Goal: Navigation & Orientation: Go to known website

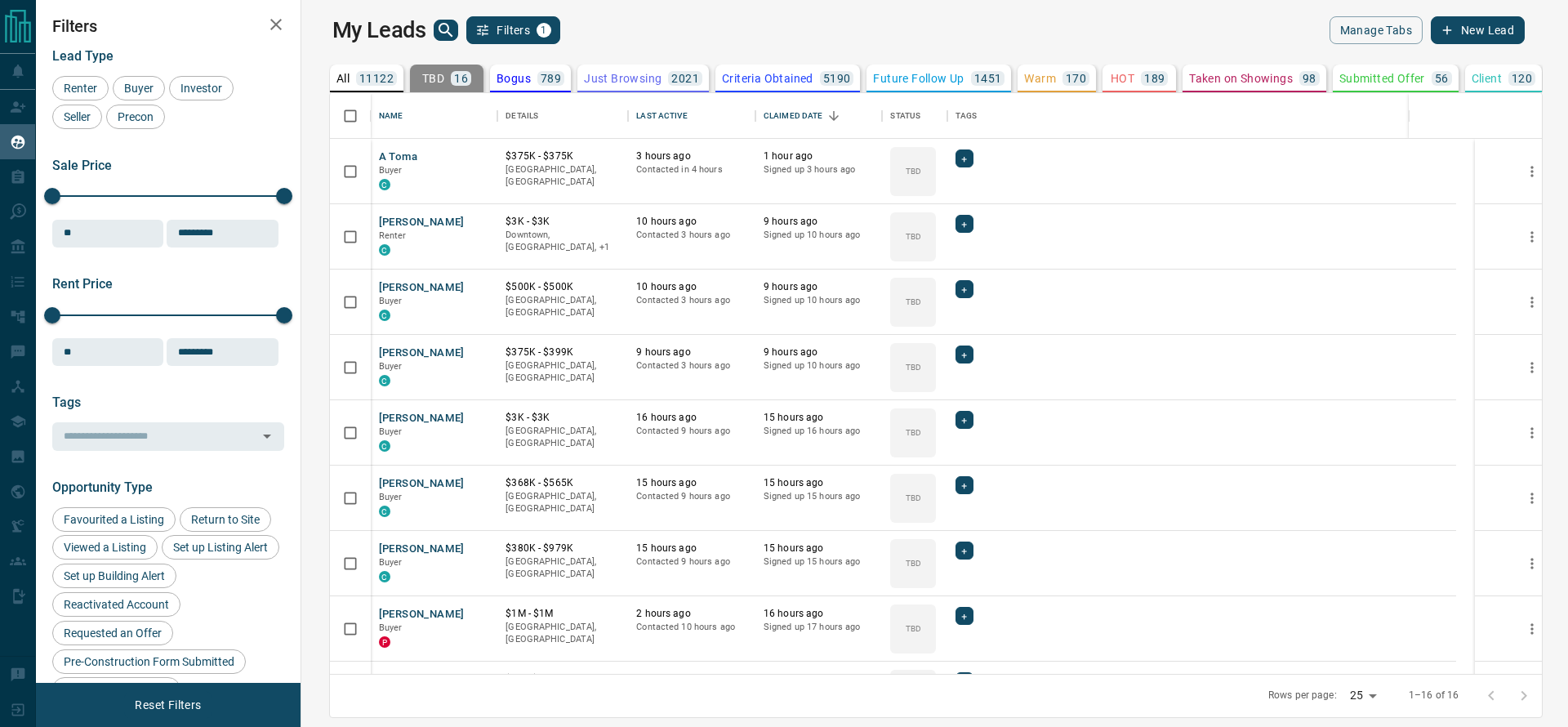
scroll to position [562, 1241]
click at [468, 164] on link "Open in New Tab" at bounding box center [478, 156] width 22 height 22
click at [474, 225] on icon "Open in New Tab" at bounding box center [478, 221] width 10 height 10
click at [472, 285] on icon "Open in New Tab" at bounding box center [478, 287] width 13 height 13
click at [468, 351] on link "Open in New Tab" at bounding box center [478, 352] width 22 height 22
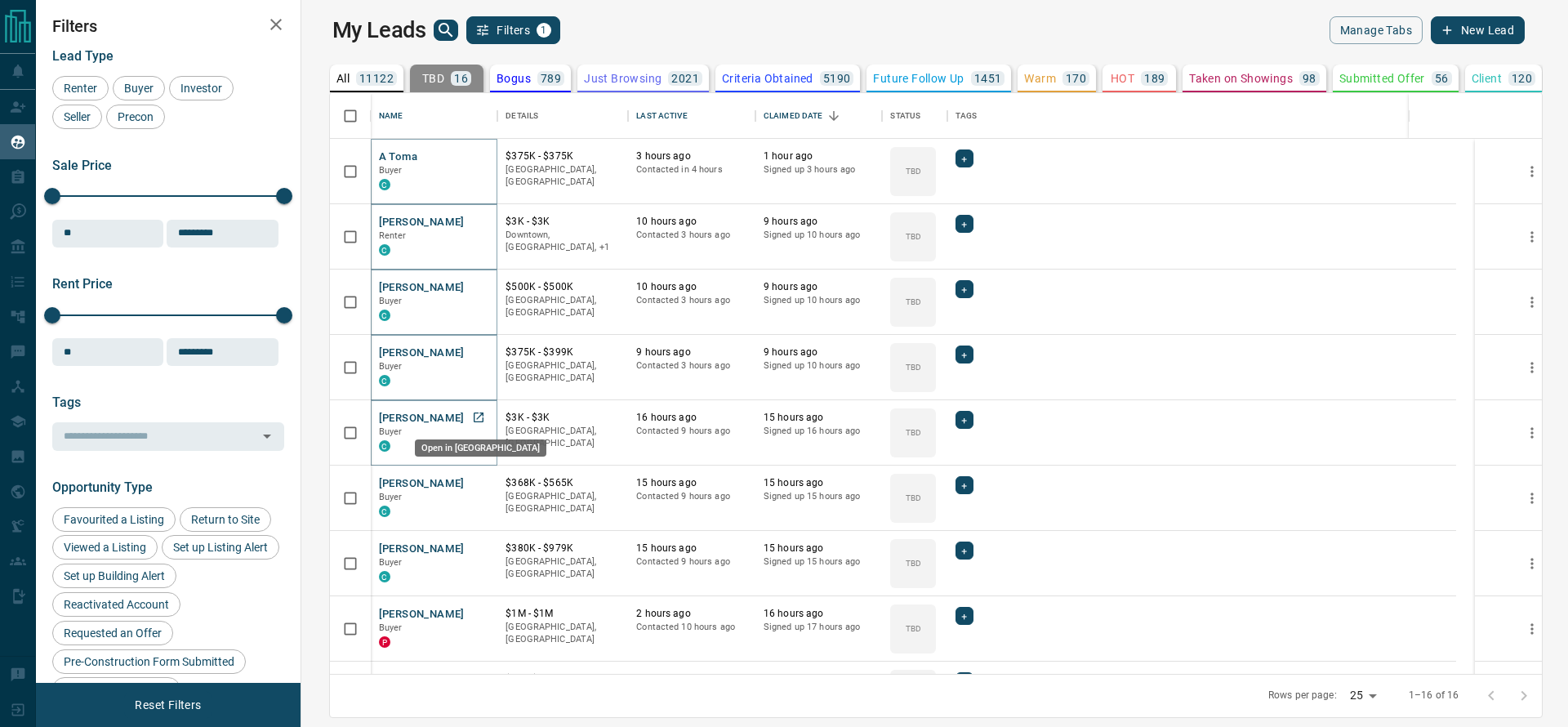
click at [472, 416] on icon "Open in New Tab" at bounding box center [478, 418] width 13 height 13
click at [472, 479] on icon "Open in New Tab" at bounding box center [478, 482] width 13 height 13
click at [468, 554] on link "Open in New Tab" at bounding box center [478, 549] width 22 height 22
click at [468, 605] on link "Open in New Tab" at bounding box center [478, 614] width 22 height 22
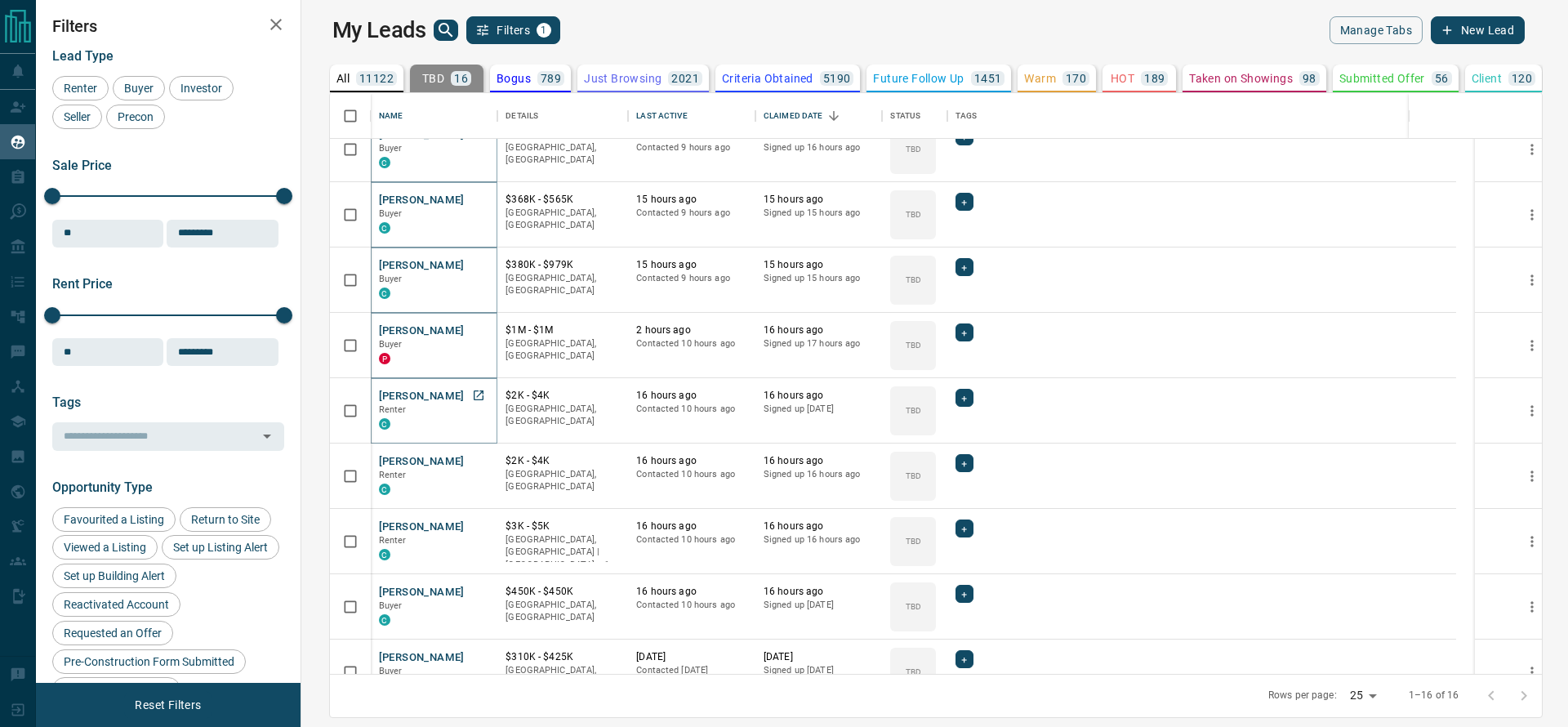
click at [468, 389] on link "Open in New Tab" at bounding box center [478, 395] width 22 height 22
click at [472, 462] on icon "Open in New Tab" at bounding box center [478, 461] width 13 height 13
click at [472, 526] on icon "Open in New Tab" at bounding box center [478, 526] width 13 height 13
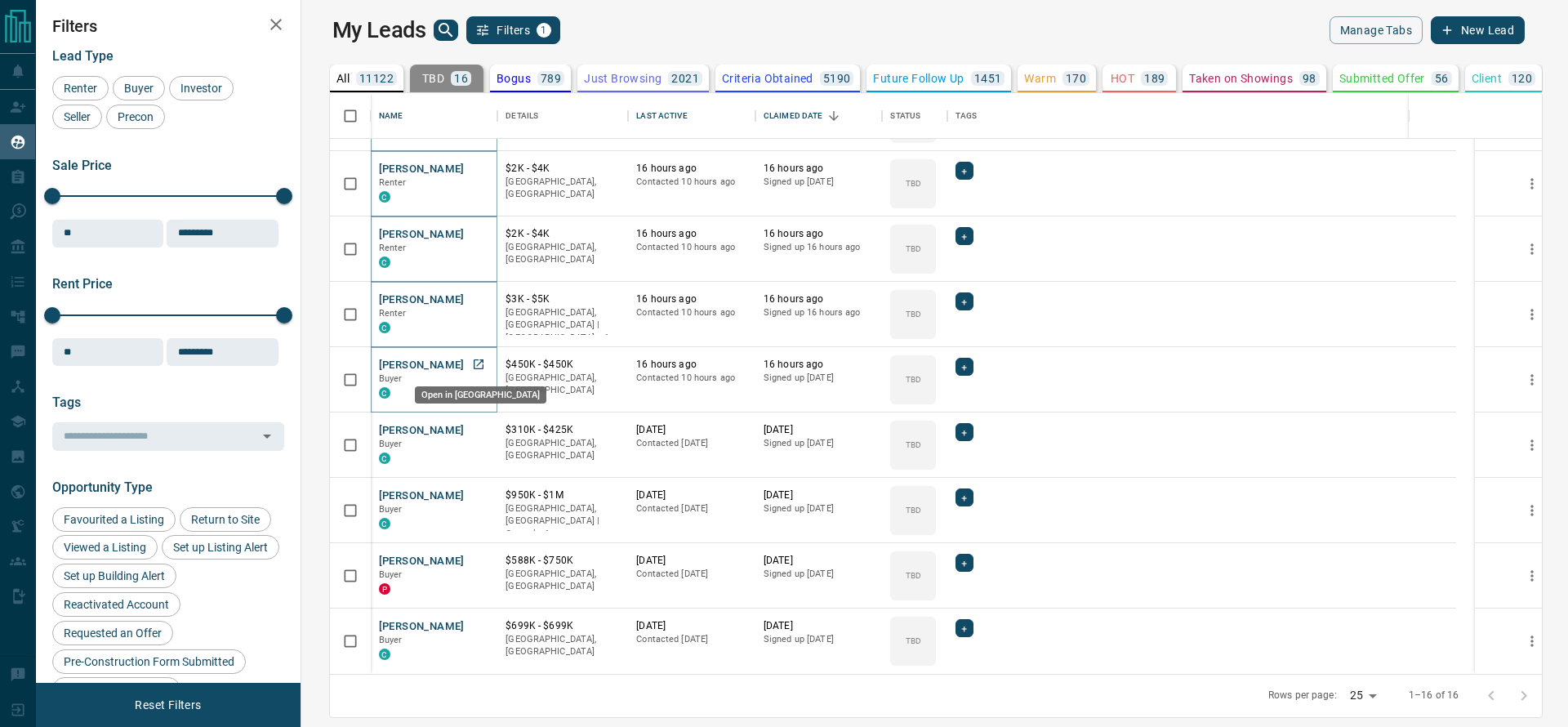
click at [474, 368] on icon "Open in New Tab" at bounding box center [478, 364] width 10 height 10
click at [472, 423] on icon "Open in New Tab" at bounding box center [478, 429] width 13 height 13
click at [472, 490] on icon "Open in New Tab" at bounding box center [478, 495] width 13 height 13
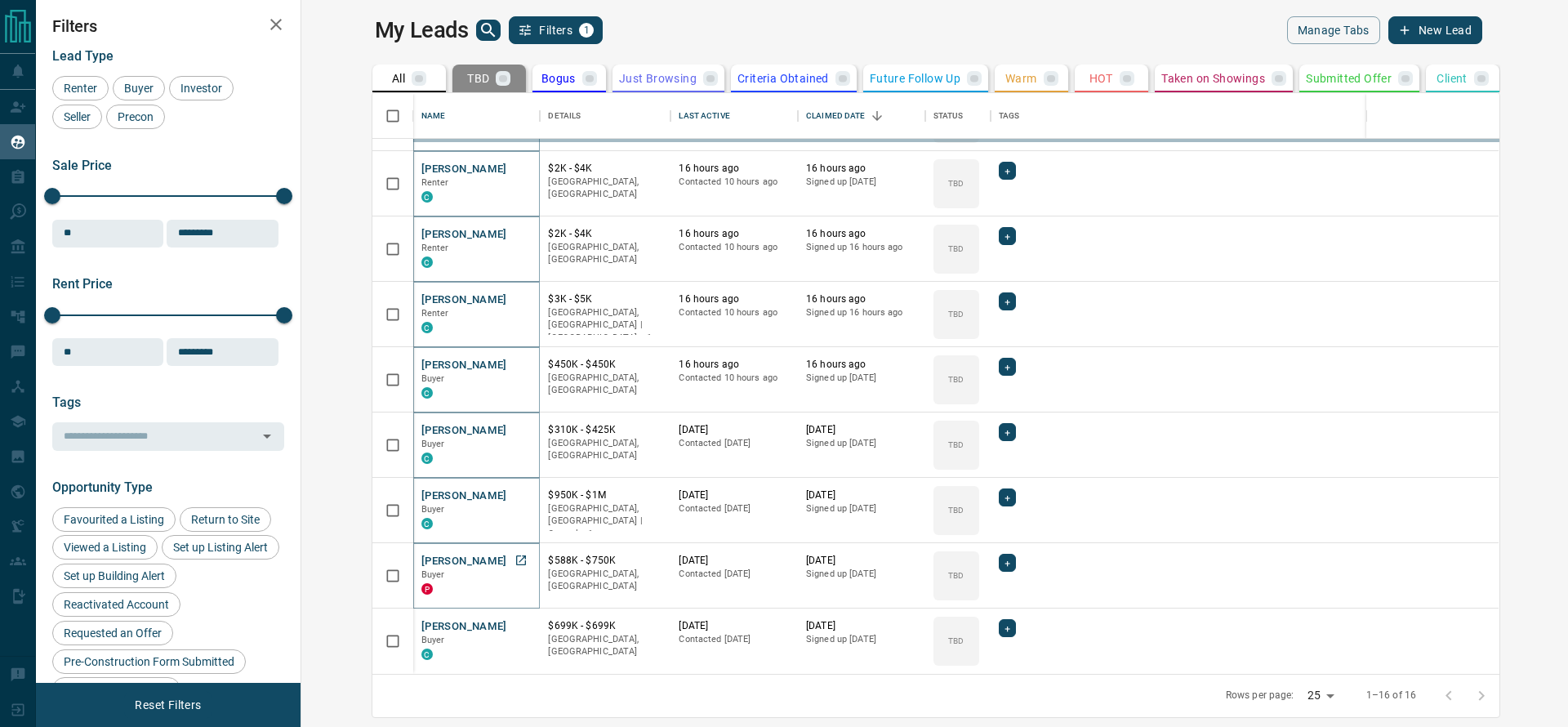
click at [511, 558] on link "Open in New Tab" at bounding box center [521, 560] width 22 height 22
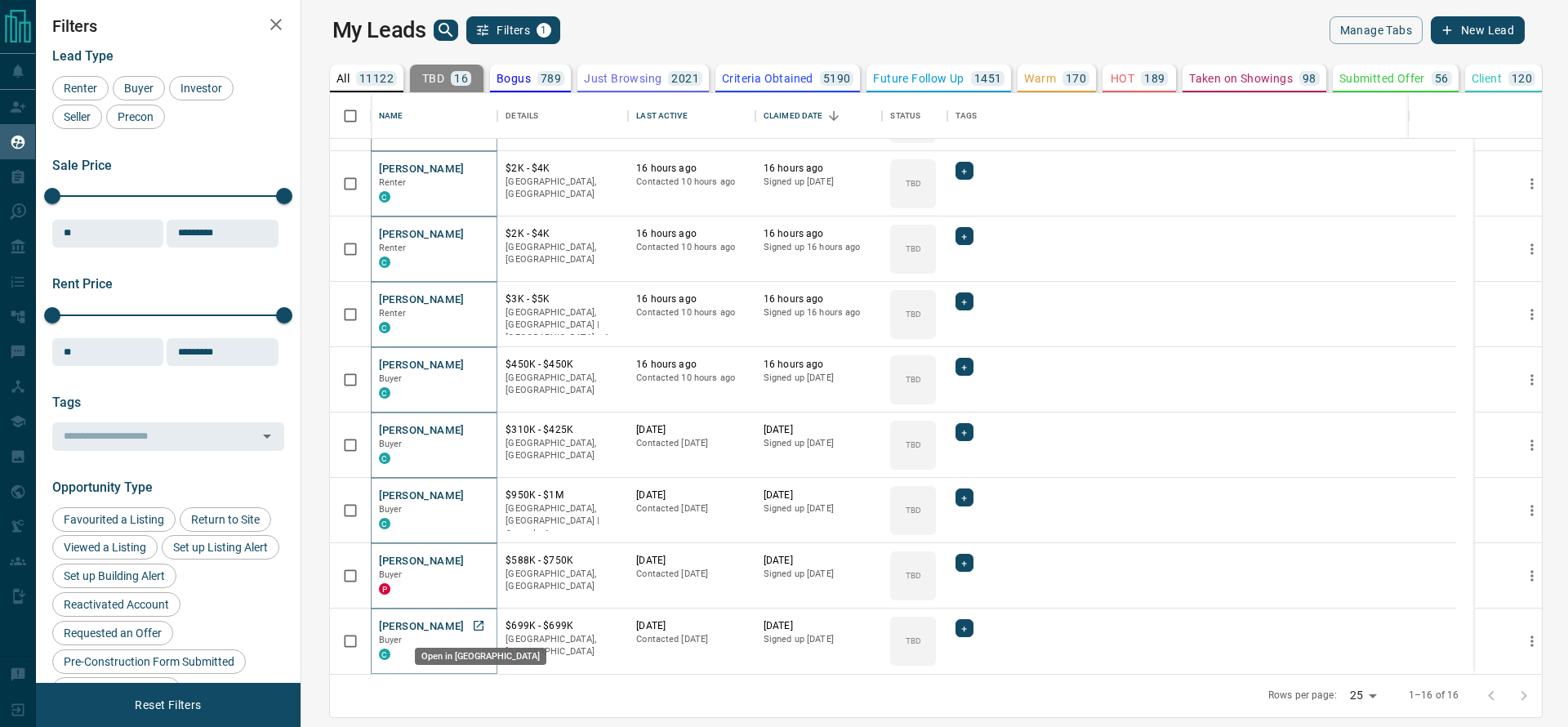
click at [472, 619] on icon "Open in New Tab" at bounding box center [478, 626] width 13 height 13
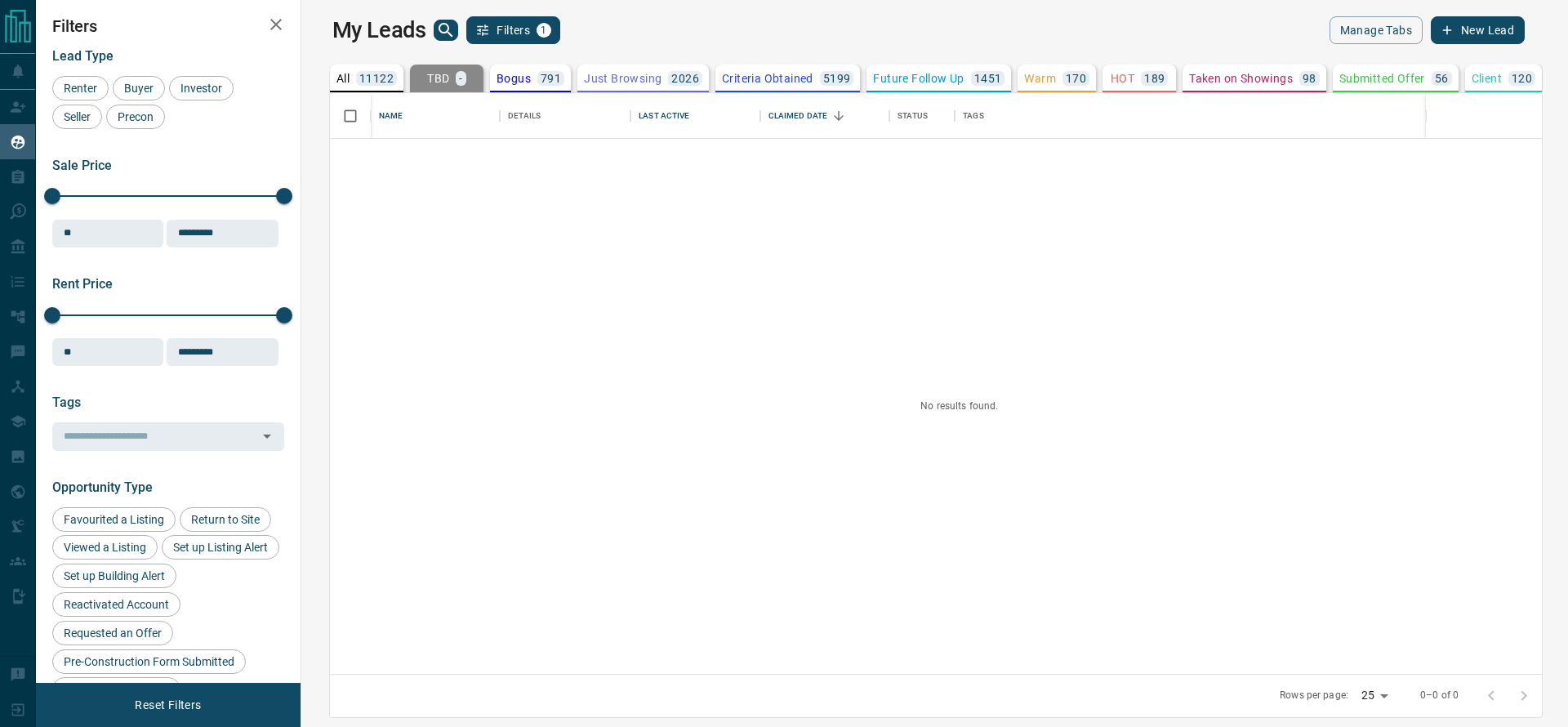
scroll to position [0, 0]
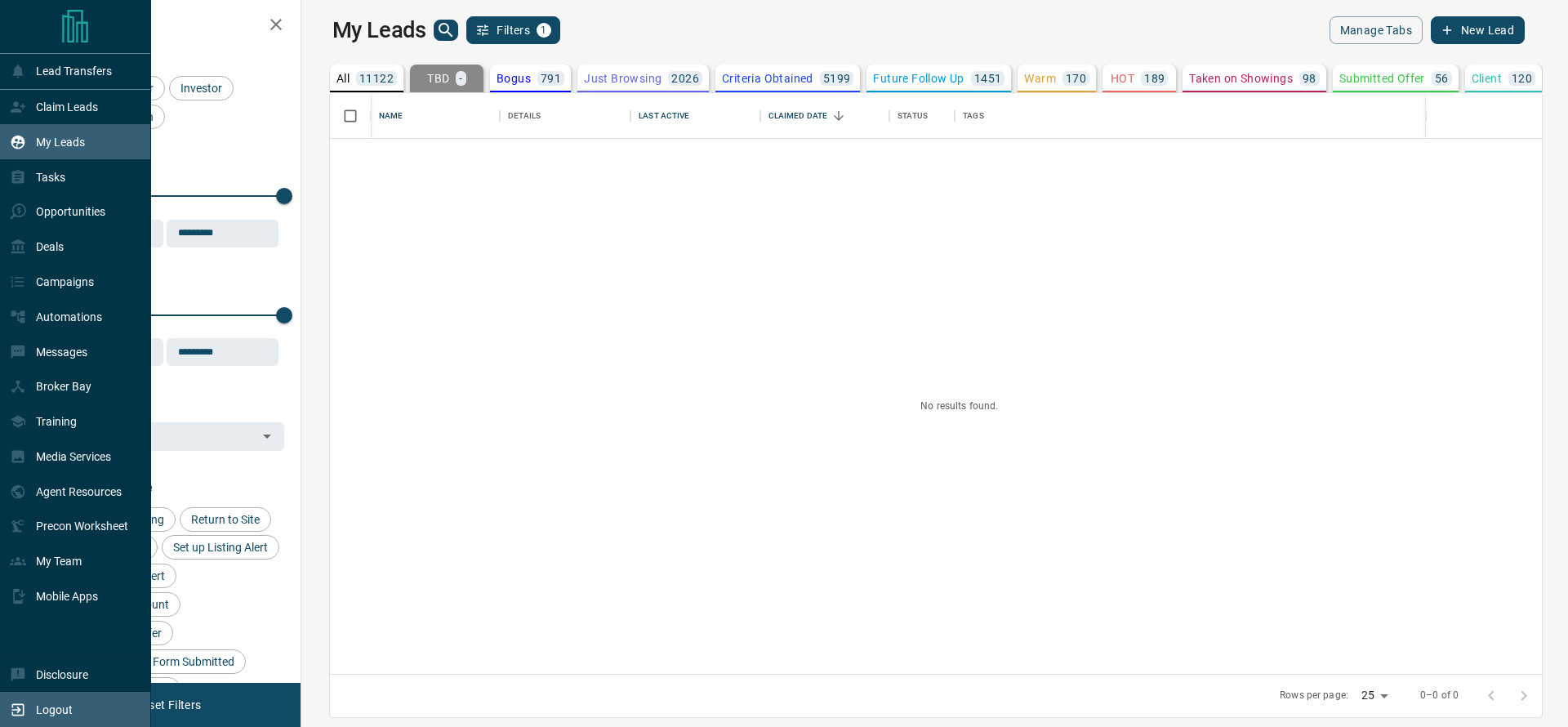
click at [12, 702] on icon at bounding box center [18, 710] width 16 height 16
